Goal: Navigation & Orientation: Find specific page/section

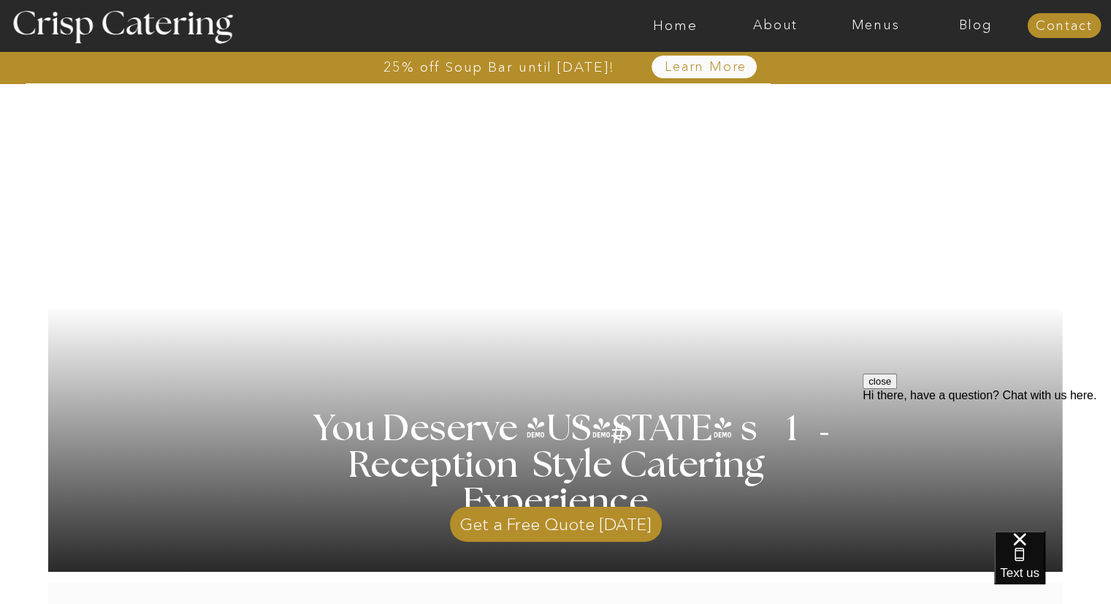
scroll to position [265, 0]
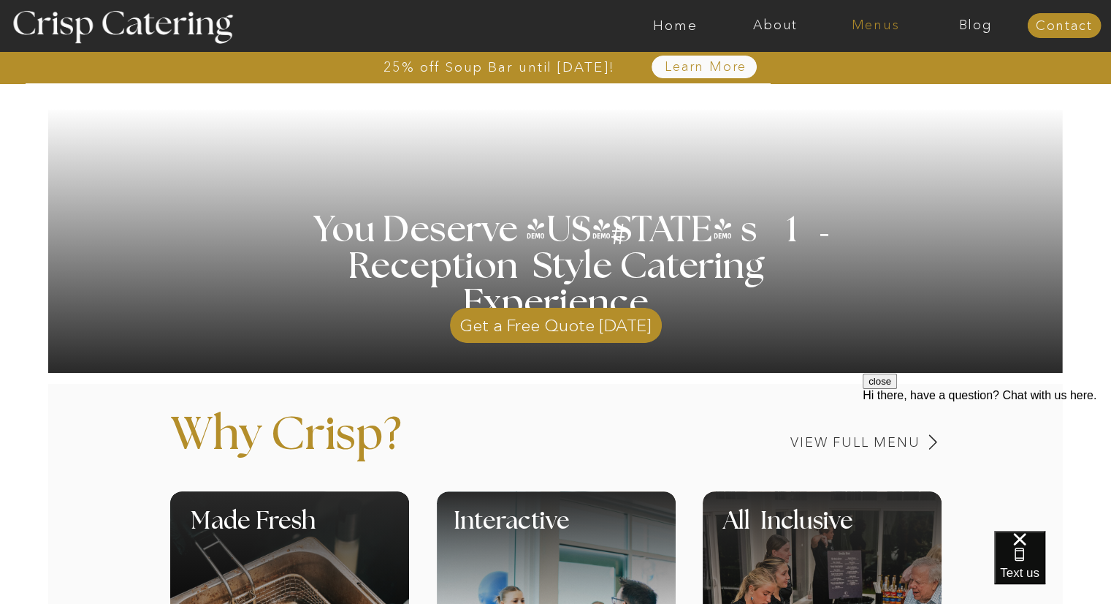
click at [874, 19] on nav "Menus" at bounding box center [876, 25] width 100 height 15
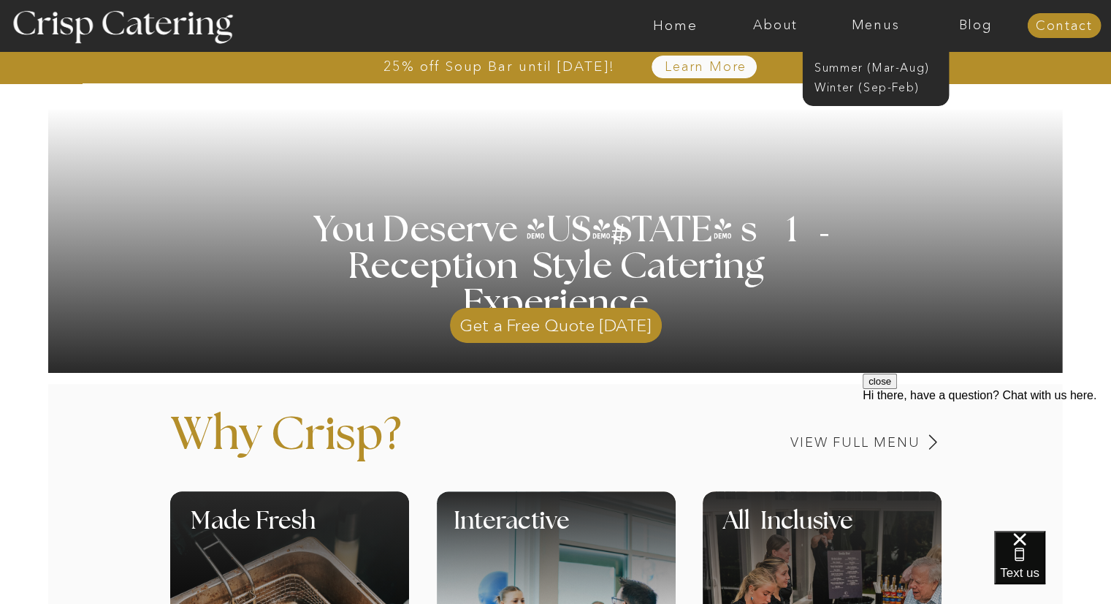
click at [874, 19] on nav "Menus" at bounding box center [876, 25] width 100 height 15
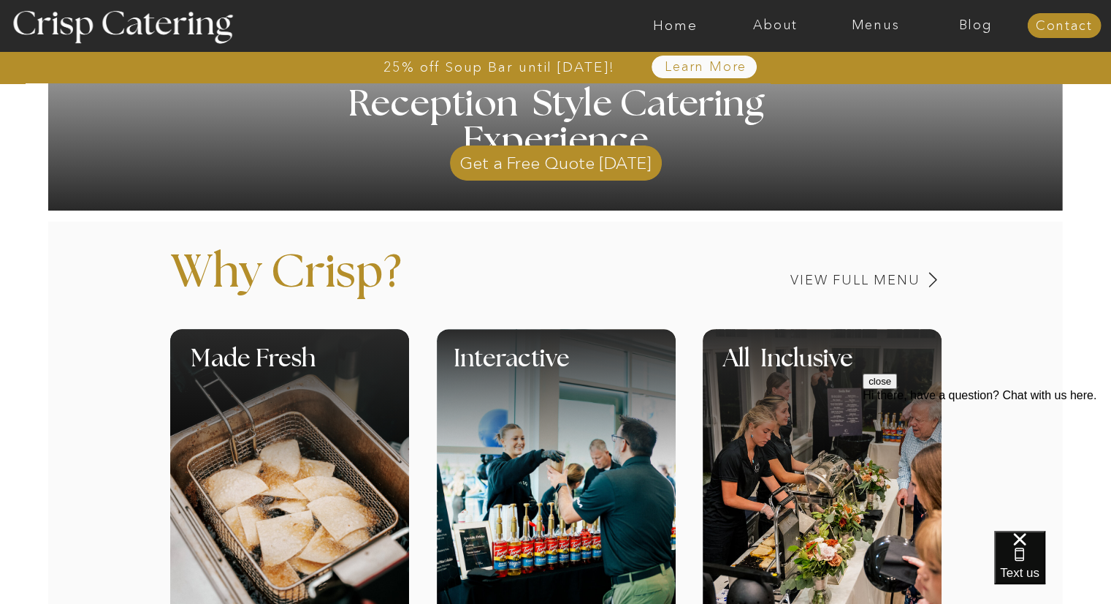
scroll to position [430, 0]
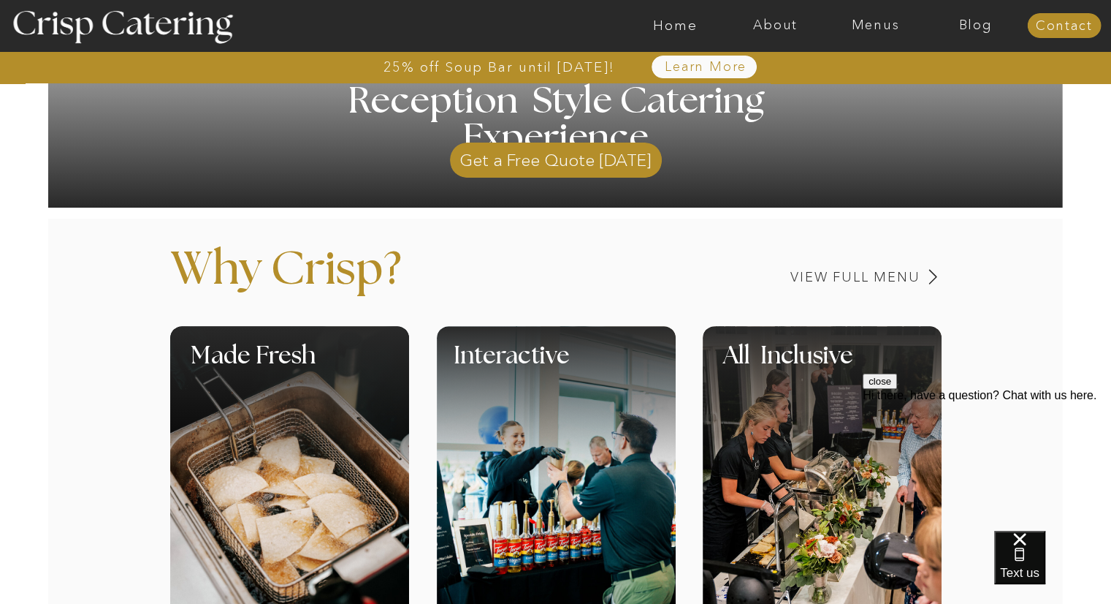
click at [897, 389] on button "close" at bounding box center [880, 380] width 34 height 15
click at [874, 23] on nav "Menus" at bounding box center [876, 25] width 100 height 15
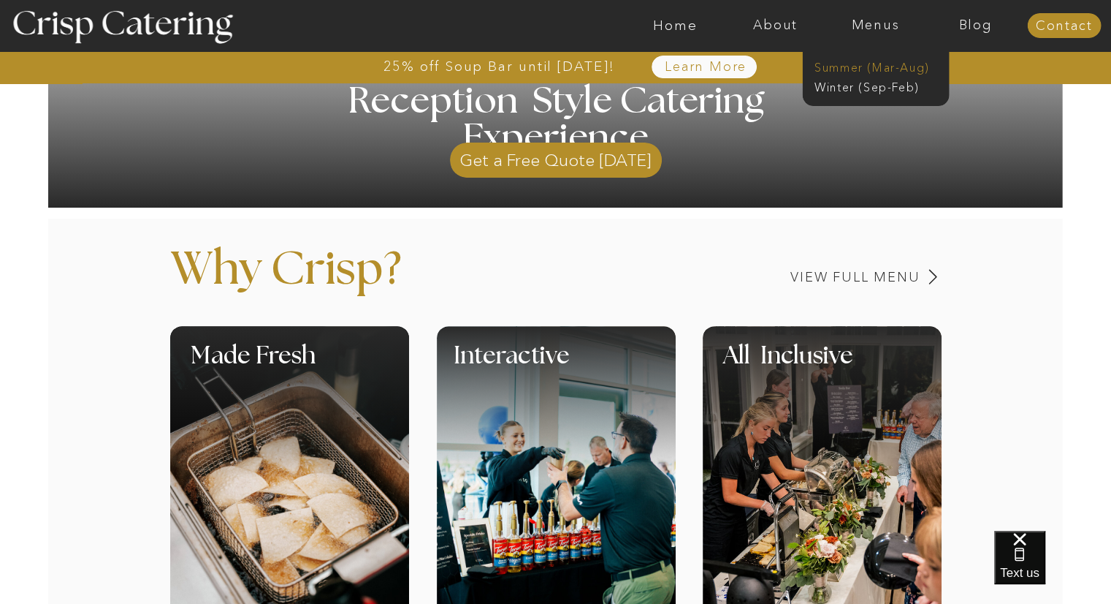
click at [877, 62] on nav "Summer (Mar-Aug)" at bounding box center [880, 66] width 131 height 14
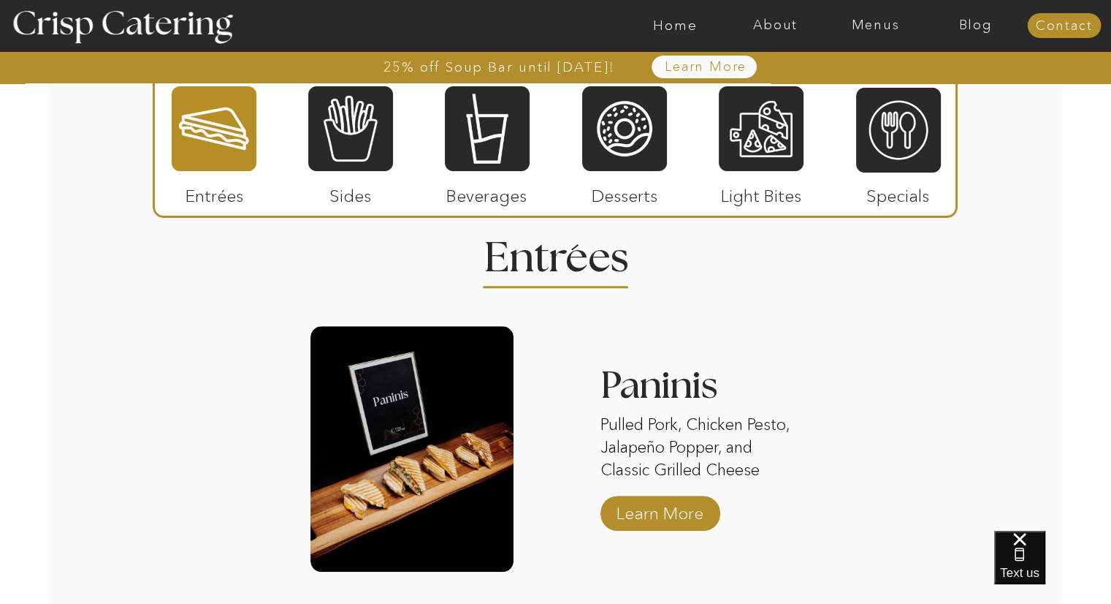
scroll to position [1353, 0]
click at [380, 139] on div at bounding box center [350, 129] width 85 height 88
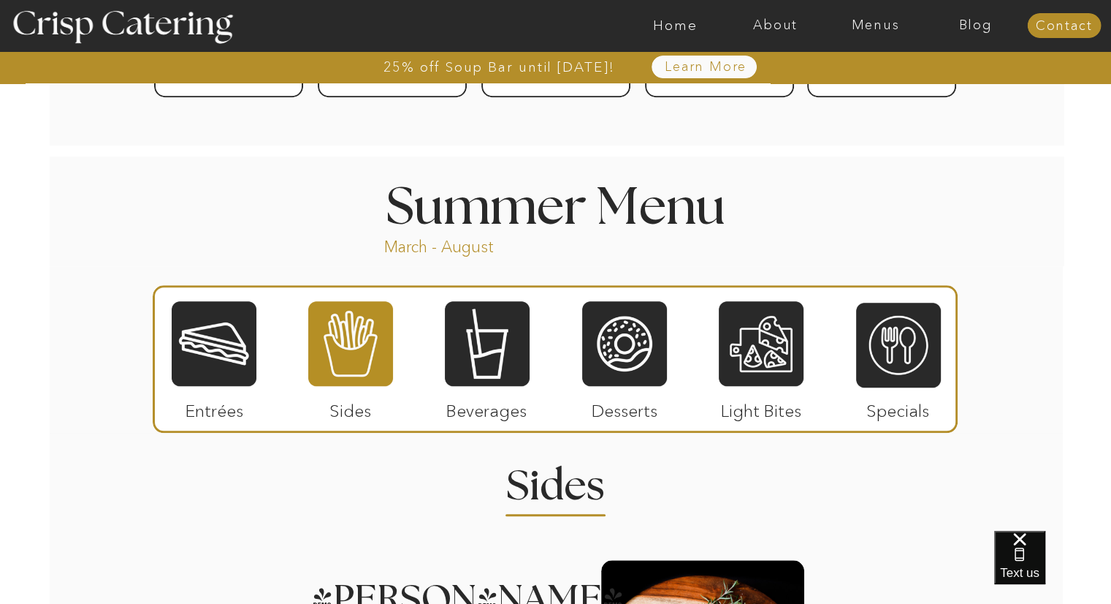
scroll to position [1196, 0]
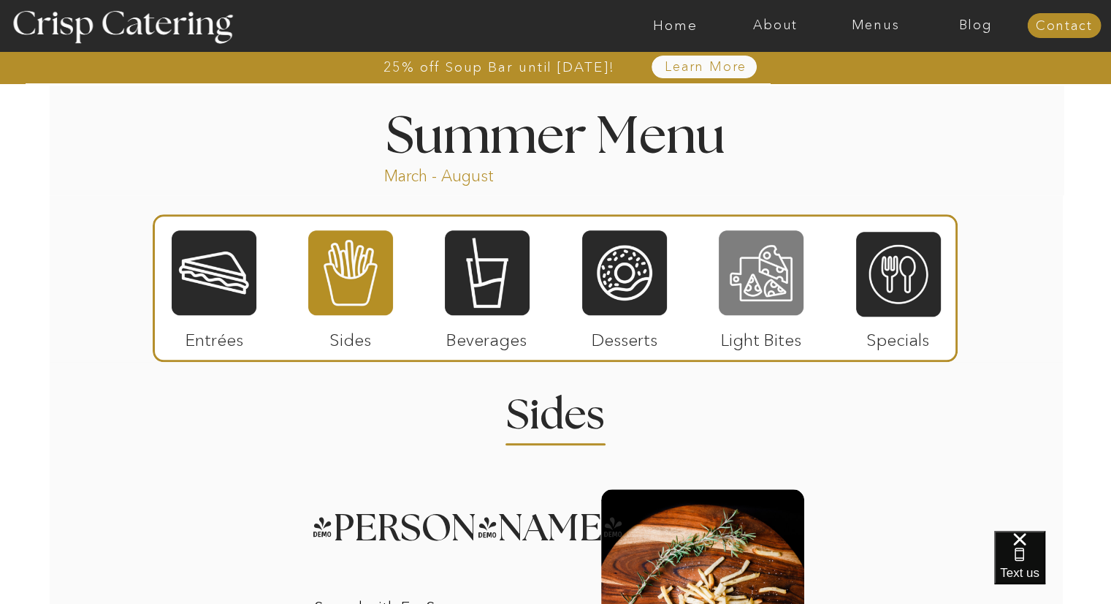
click at [760, 270] on div at bounding box center [761, 273] width 85 height 88
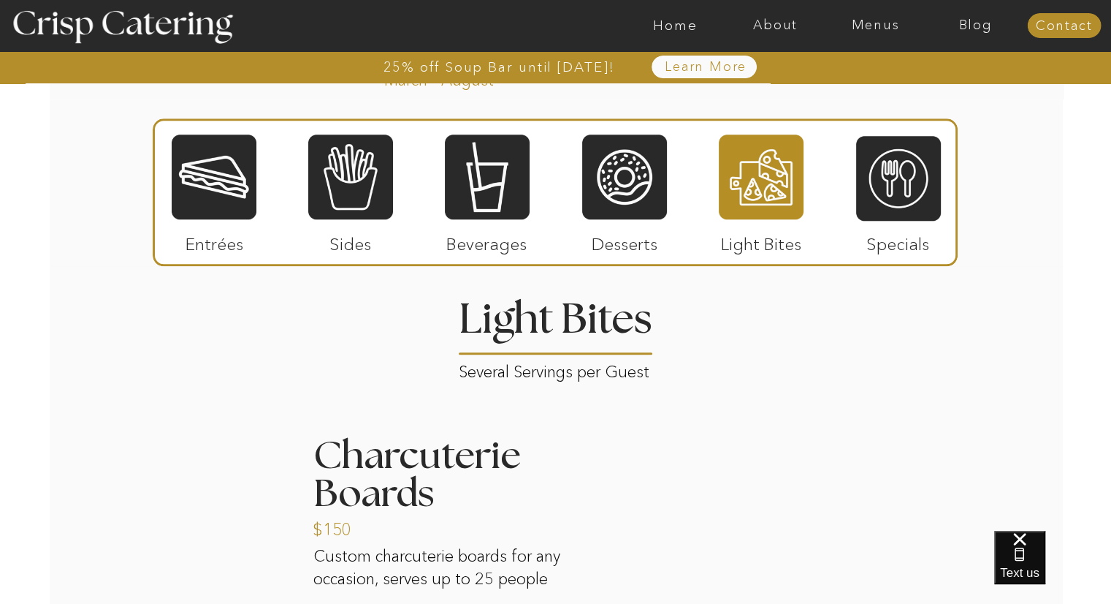
scroll to position [1271, 0]
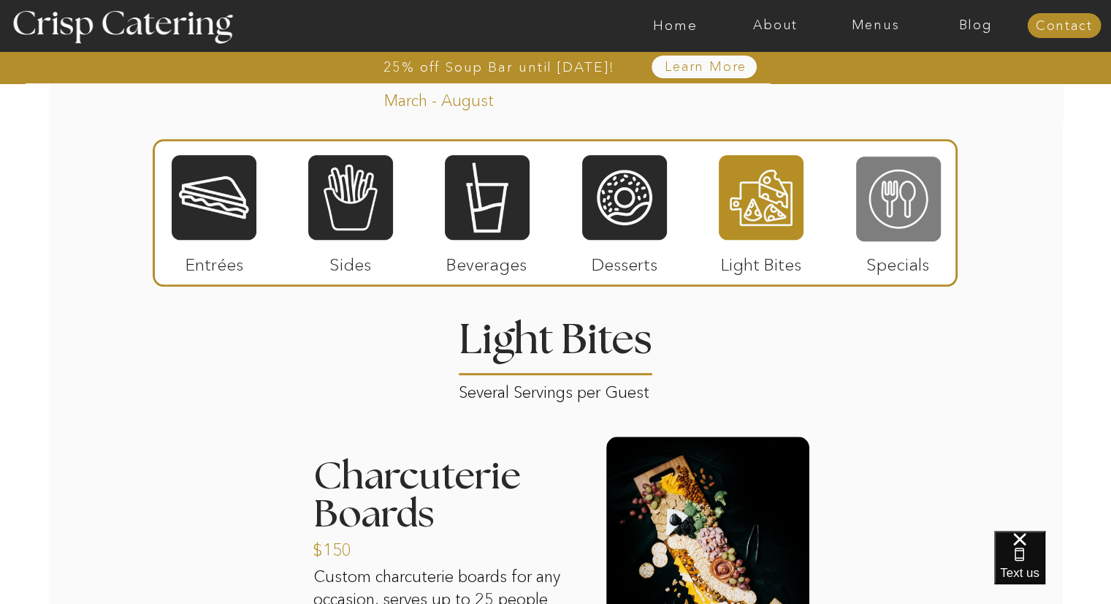
click at [910, 199] on div at bounding box center [898, 199] width 85 height 88
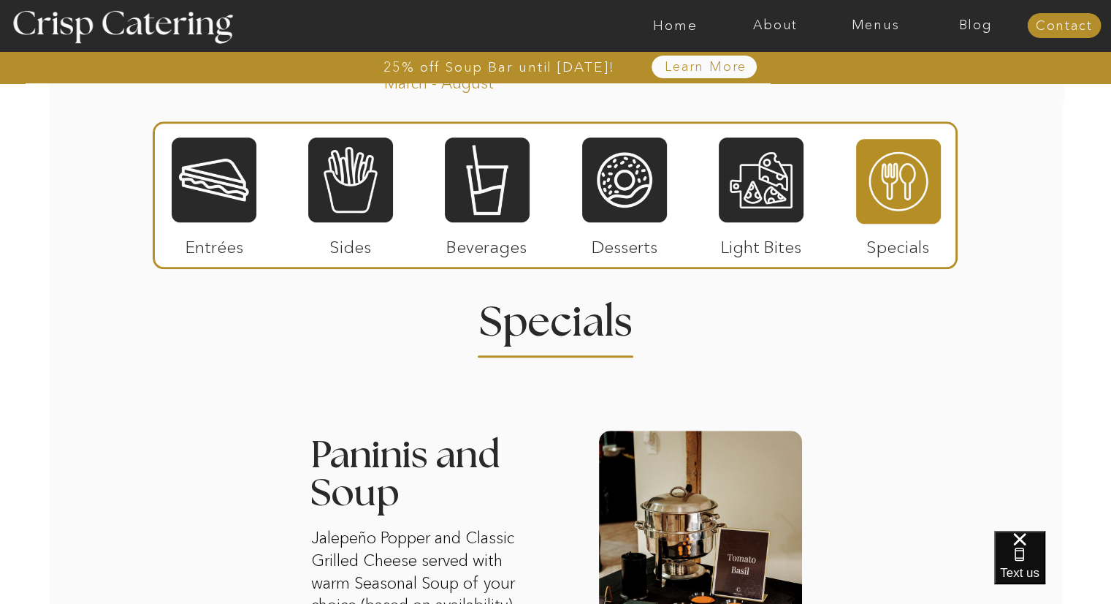
scroll to position [1208, 0]
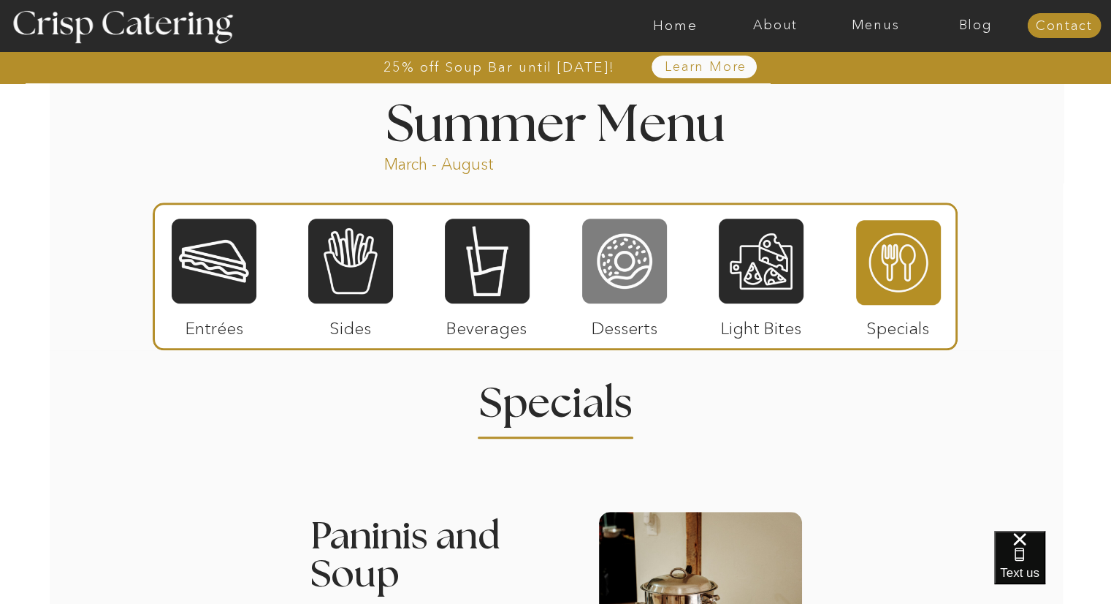
click at [637, 227] on div at bounding box center [624, 261] width 85 height 88
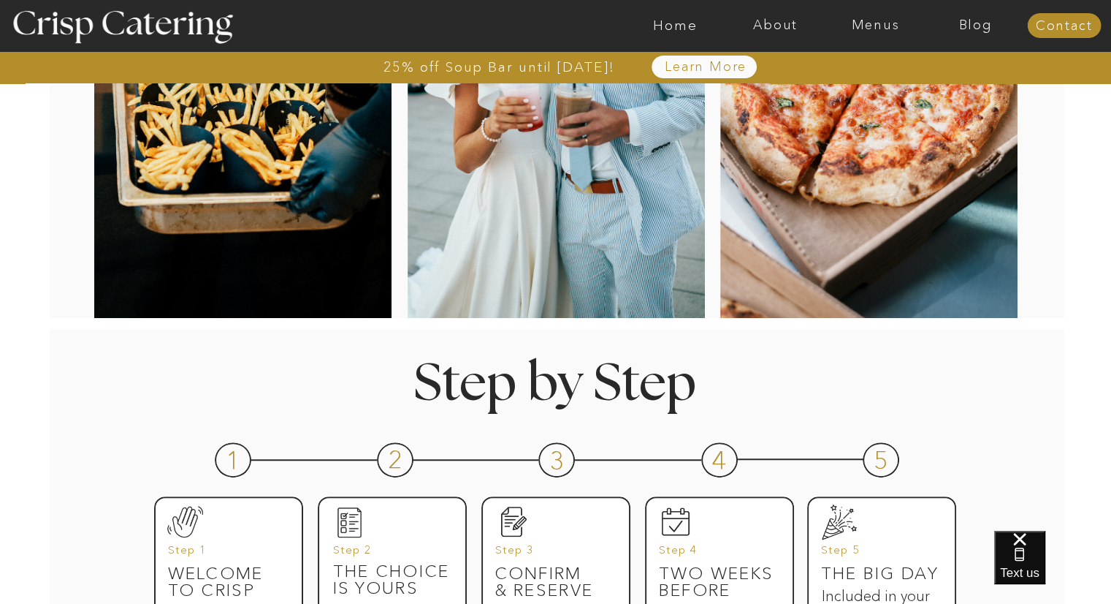
scroll to position [351, 0]
